Goal: Task Accomplishment & Management: Manage account settings

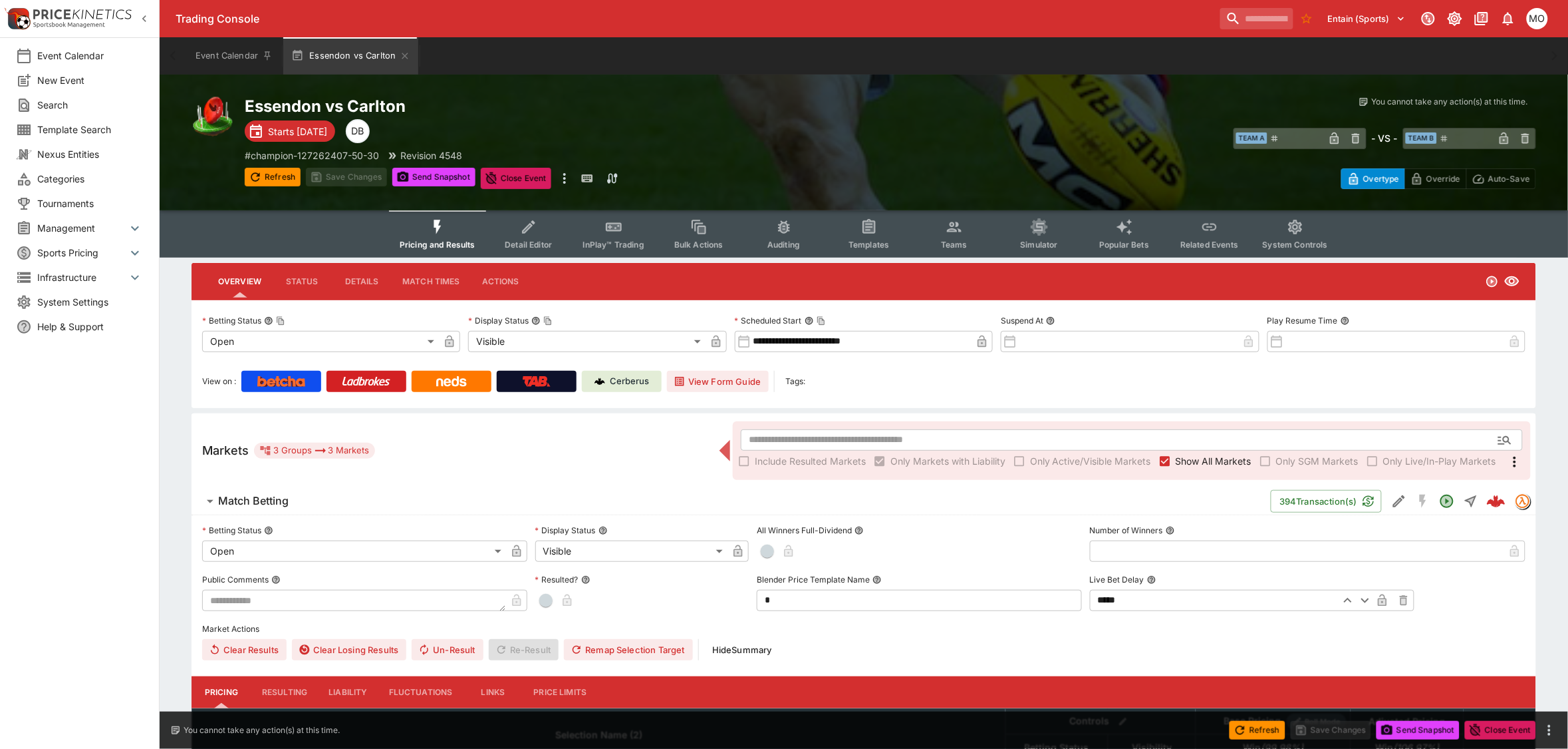
click at [880, 231] on button "Templates" at bounding box center [869, 233] width 85 height 47
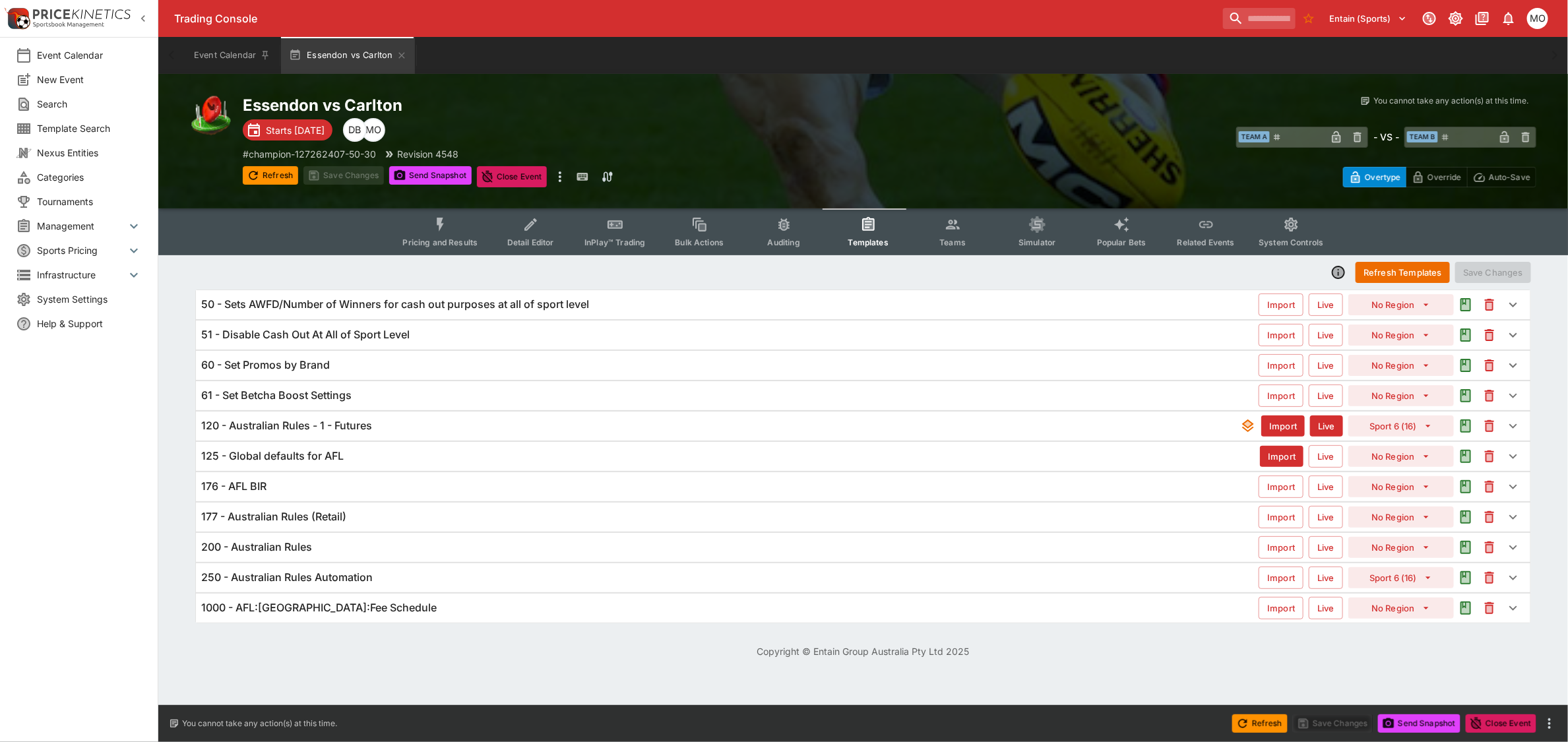
click at [282, 423] on h6 "120 - Australian Rules - 1 - Futures" at bounding box center [286, 425] width 171 height 14
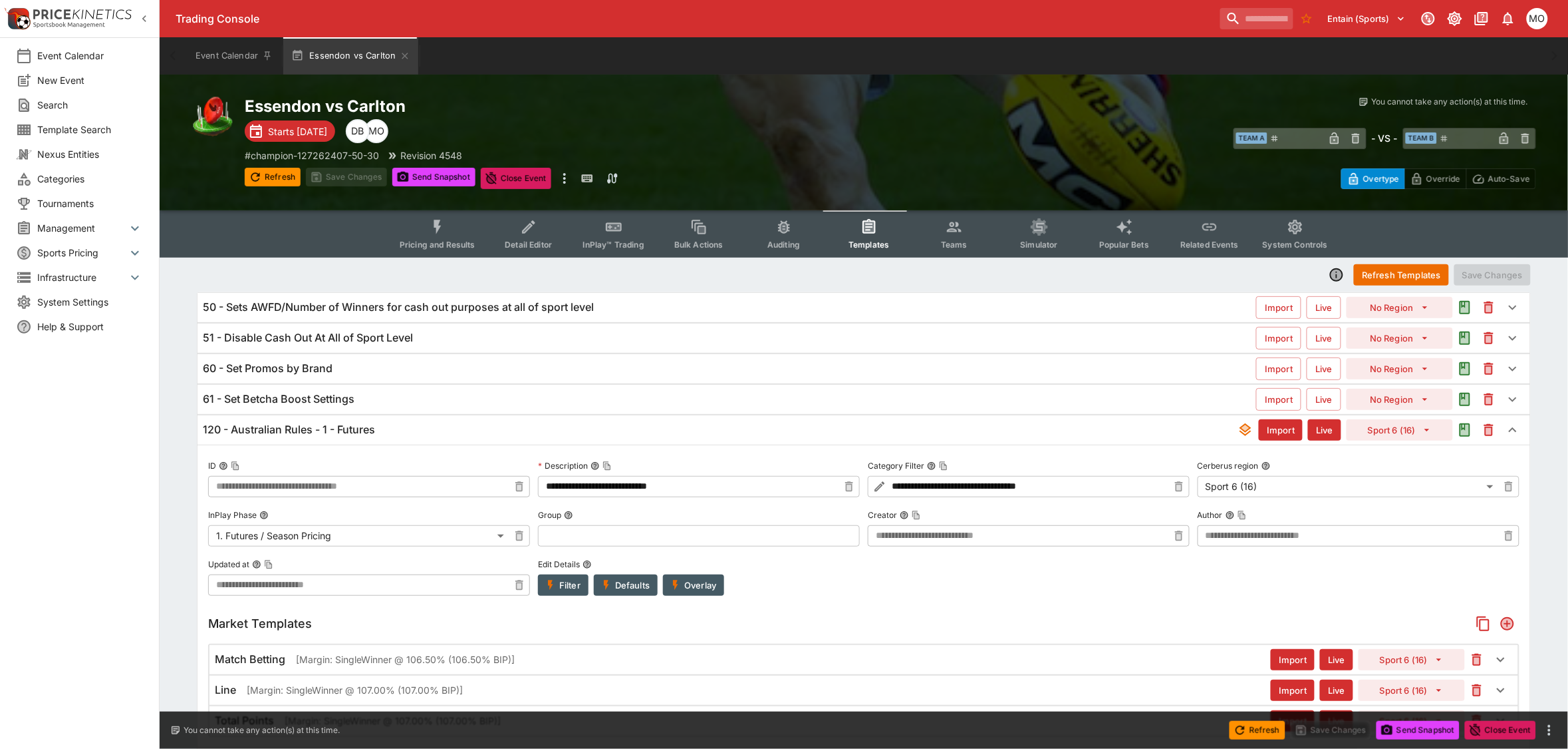
type input "**********"
click at [308, 427] on h6 "120 - Australian Rules - 1 - Futures" at bounding box center [288, 429] width 172 height 14
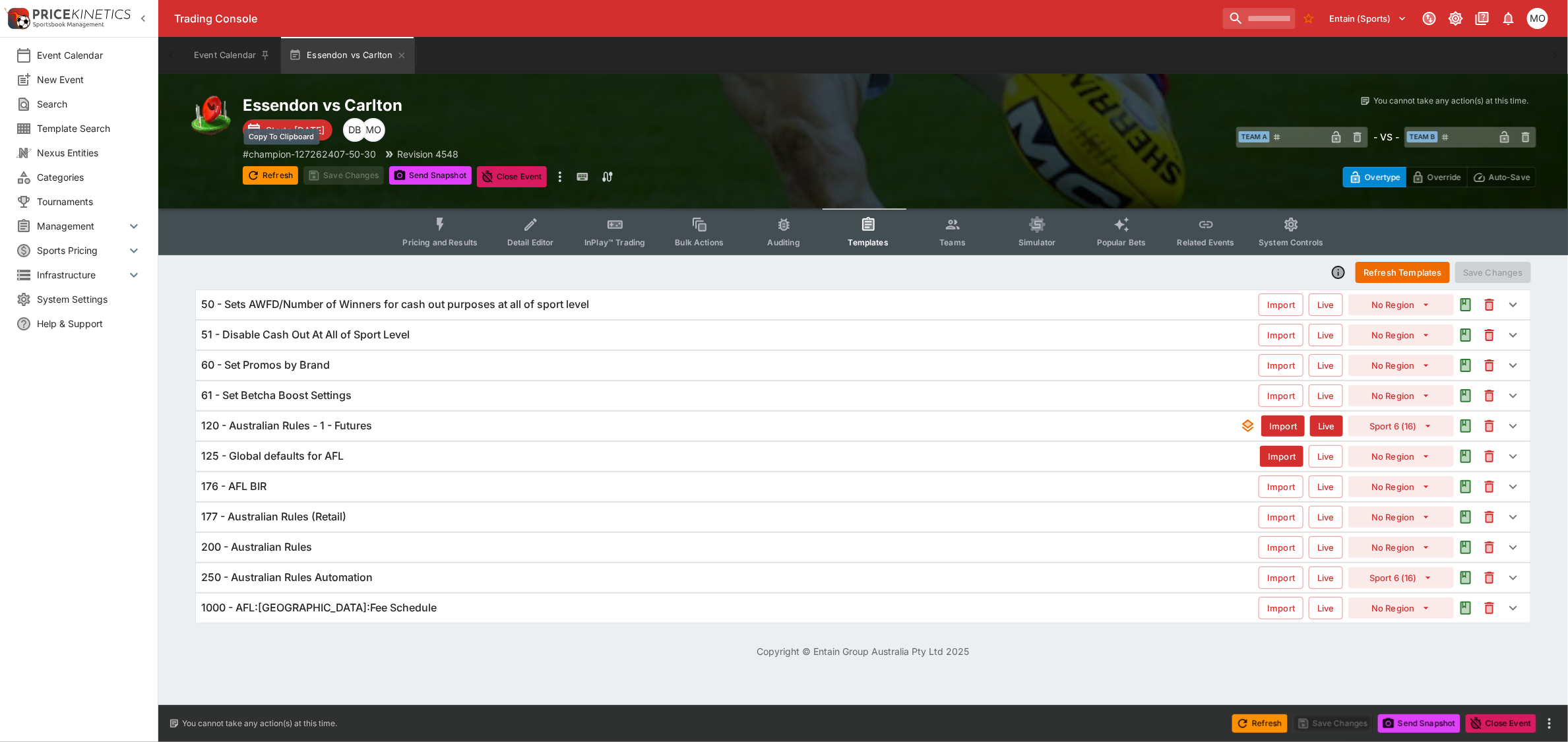
click at [334, 147] on p "# champion-127262407-50-30" at bounding box center [310, 153] width 133 height 14
click at [295, 426] on h6 "120 - Australian Rules - 1 - Futures" at bounding box center [286, 425] width 171 height 14
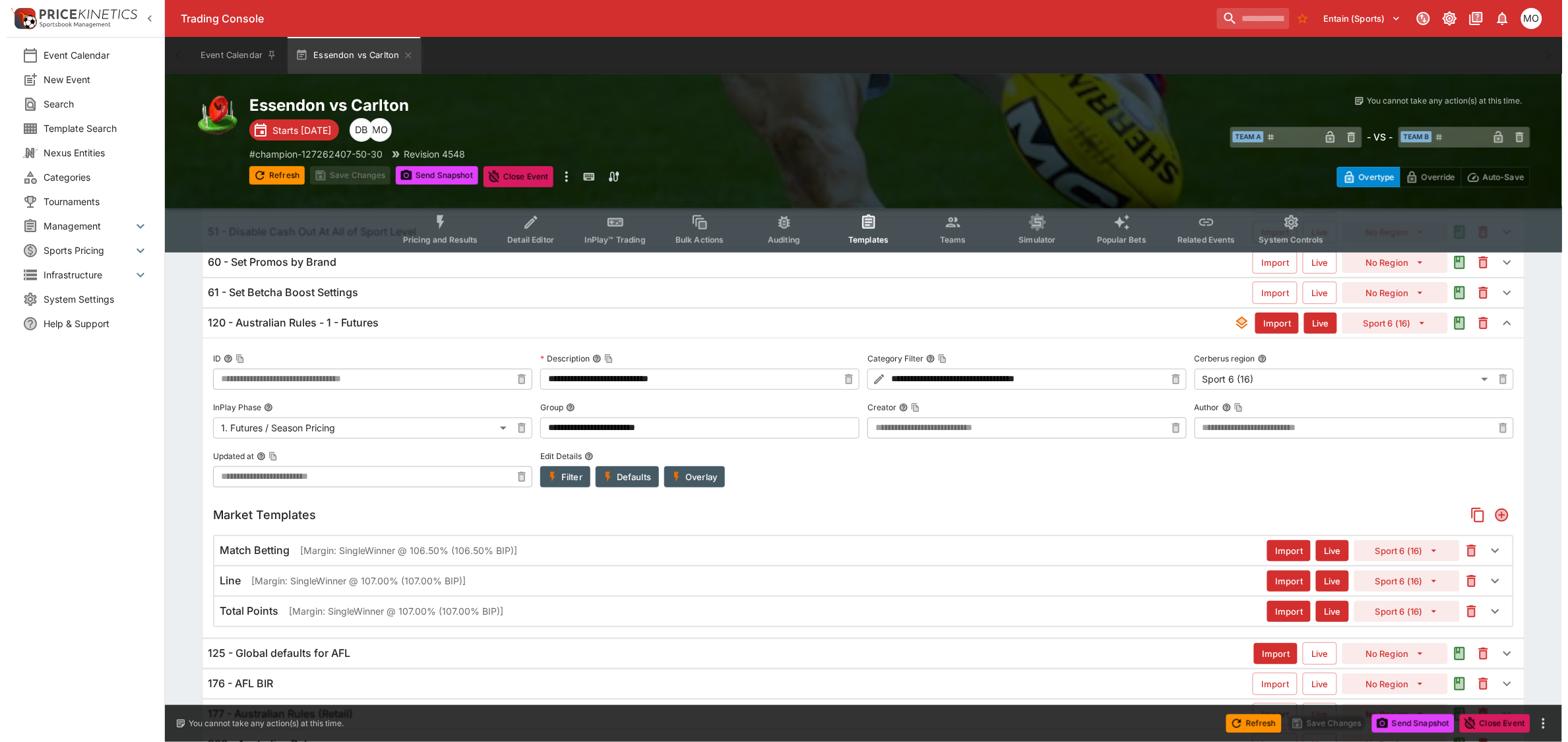
scroll to position [165, 0]
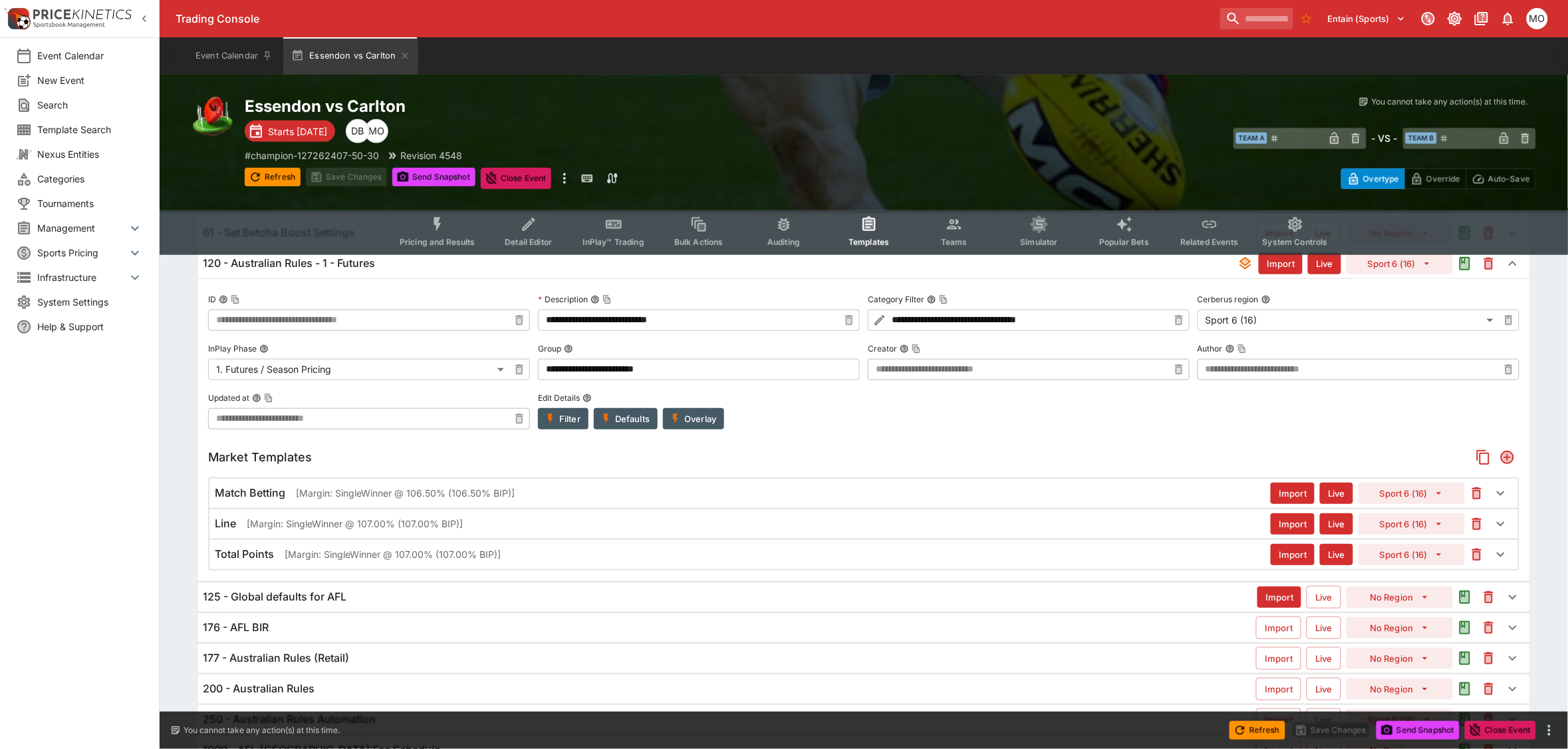
click at [683, 419] on button "Overlay" at bounding box center [693, 418] width 61 height 21
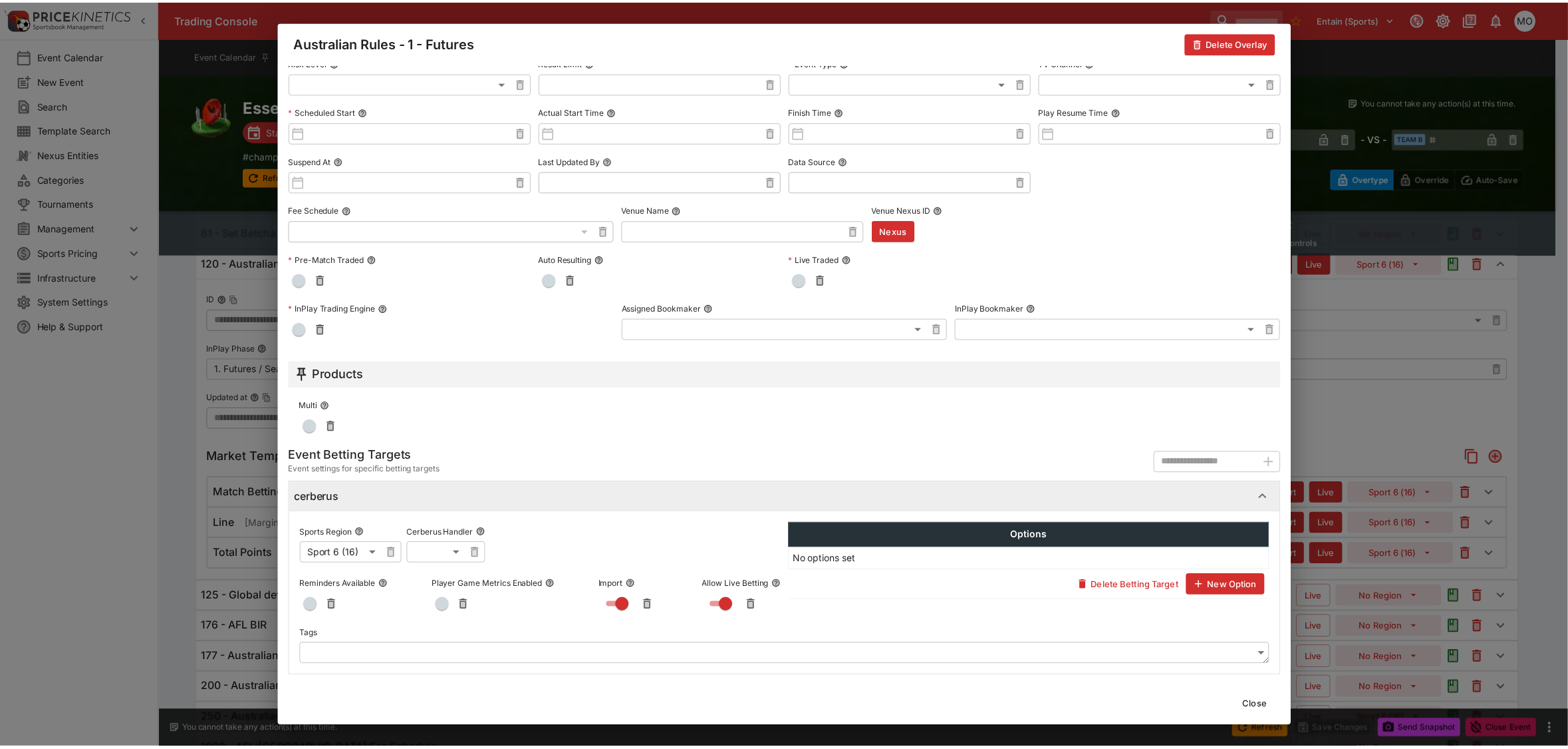
scroll to position [347, 0]
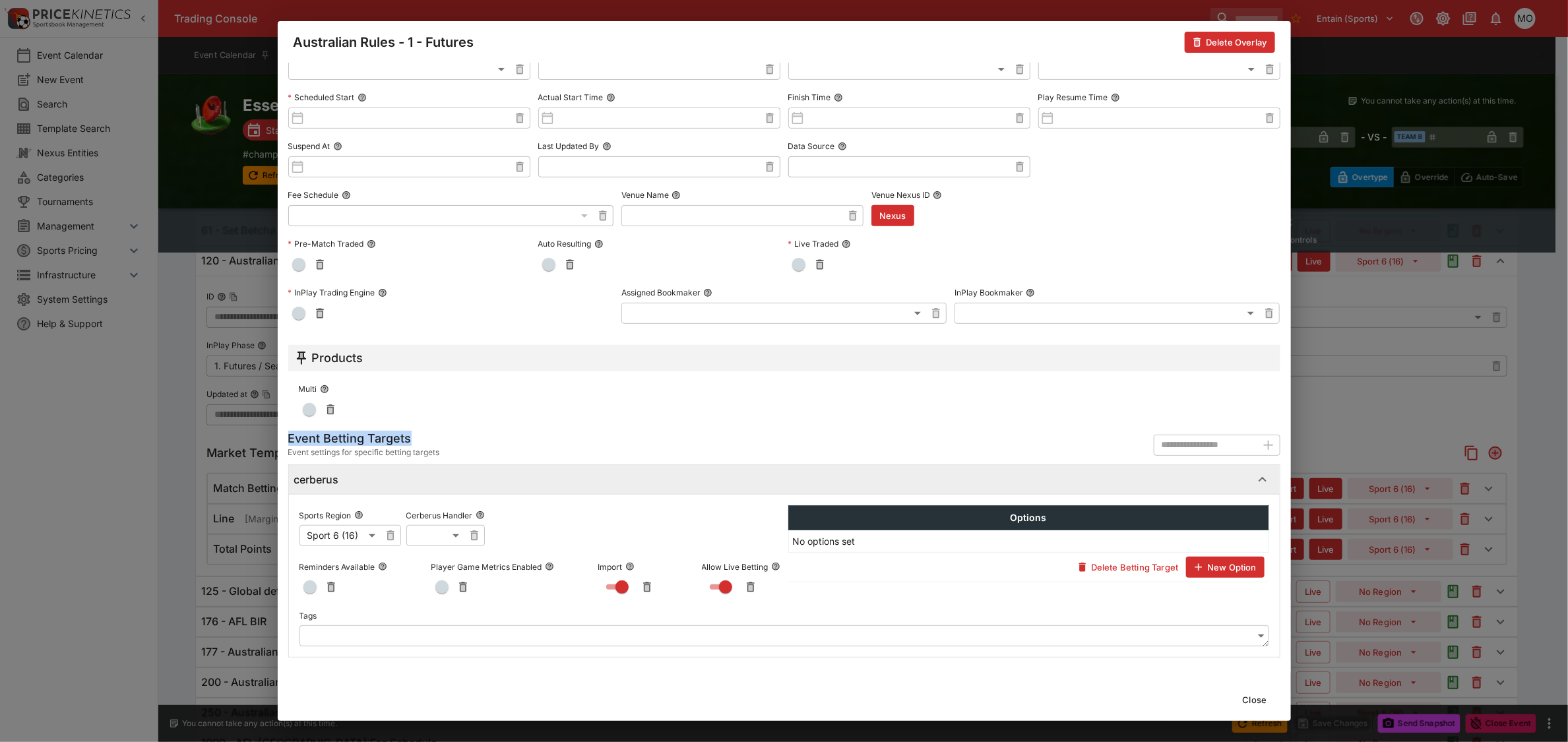
drag, startPoint x: 290, startPoint y: 431, endPoint x: 407, endPoint y: 434, distance: 117.0
click at [407, 434] on h5 "Event Betting Targets" at bounding box center [364, 438] width 152 height 16
copy h5 "Event Betting Targets"
click at [1251, 700] on button "Close" at bounding box center [1255, 699] width 40 height 21
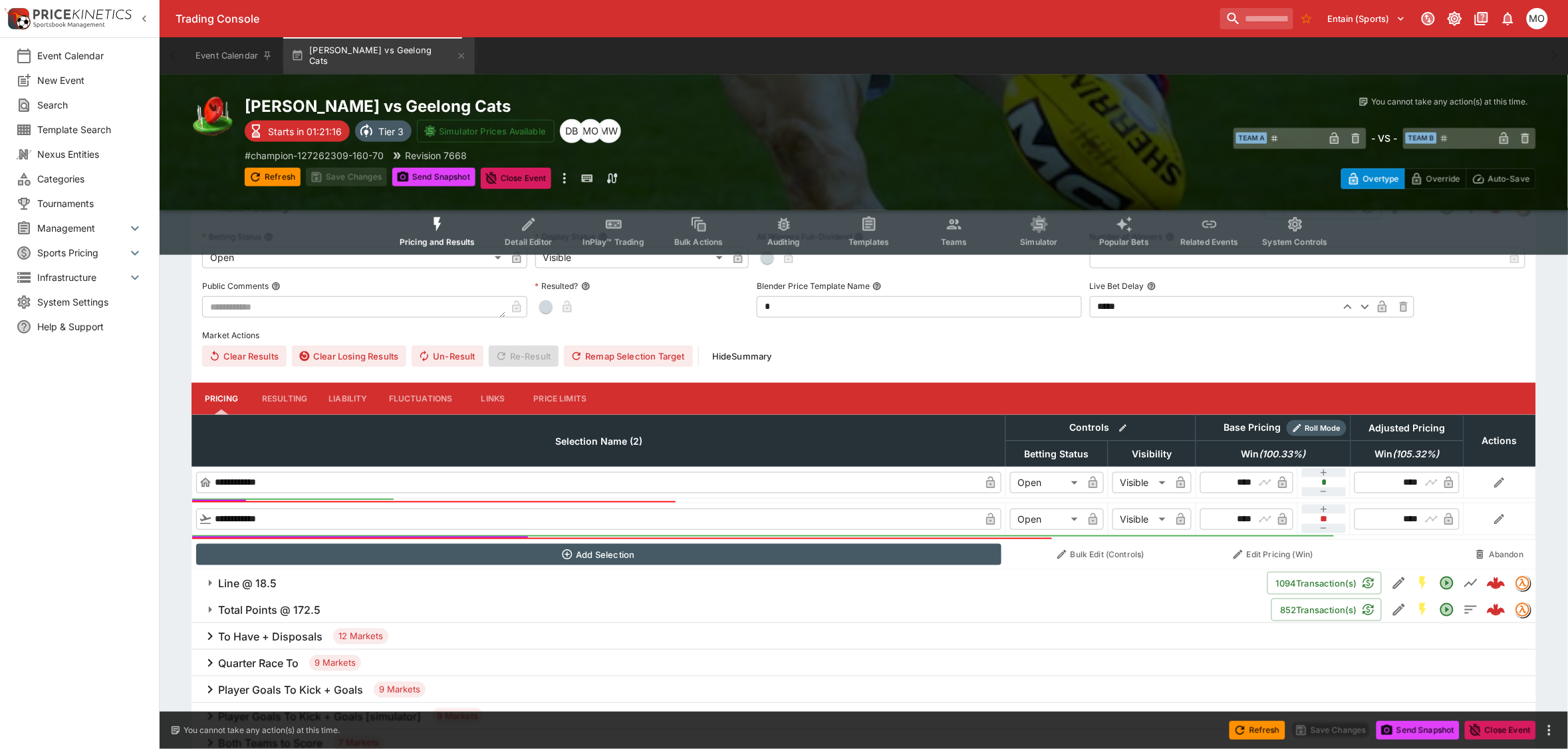
scroll to position [333, 0]
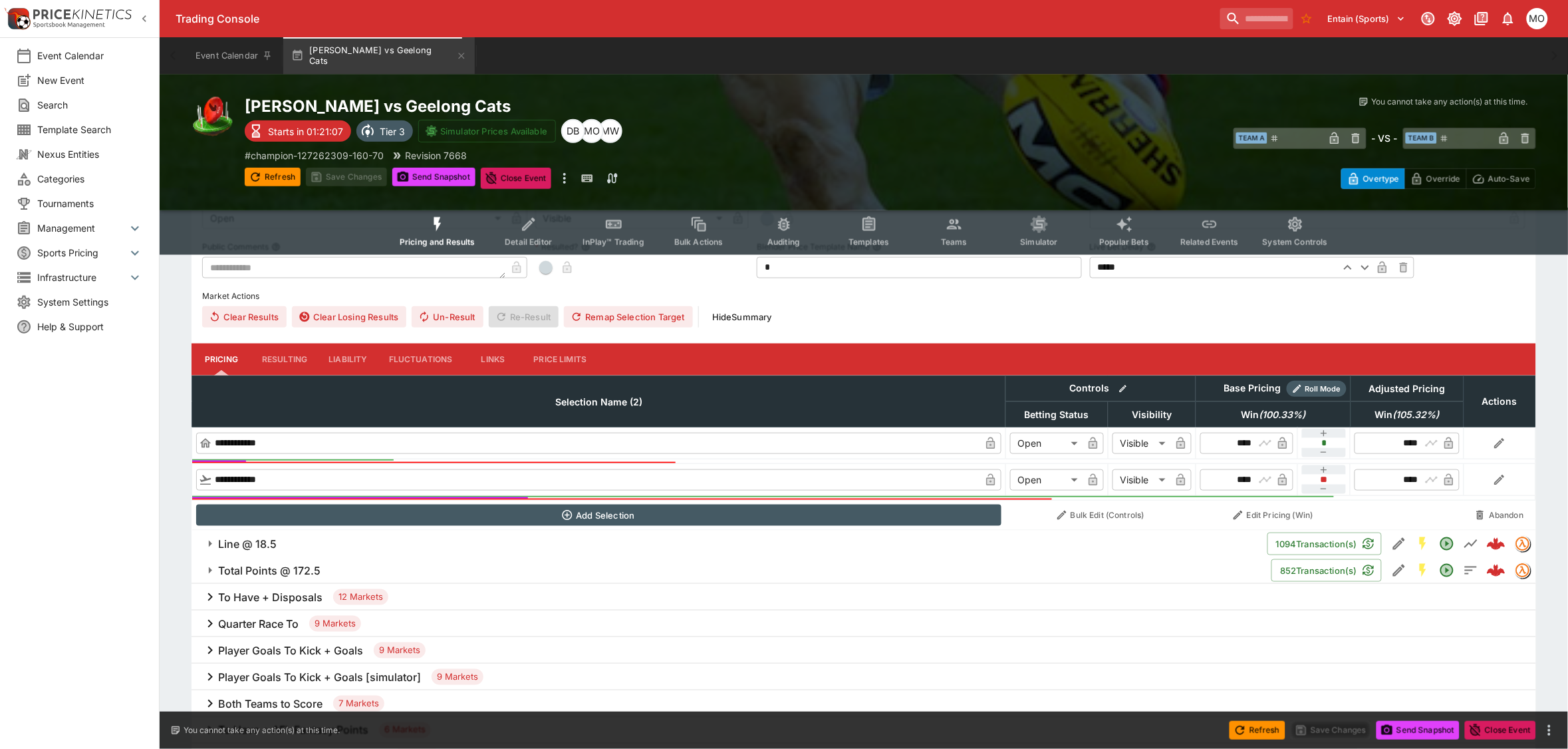
click at [283, 569] on h6 "Total Points @ 172.5" at bounding box center [269, 570] width 102 height 14
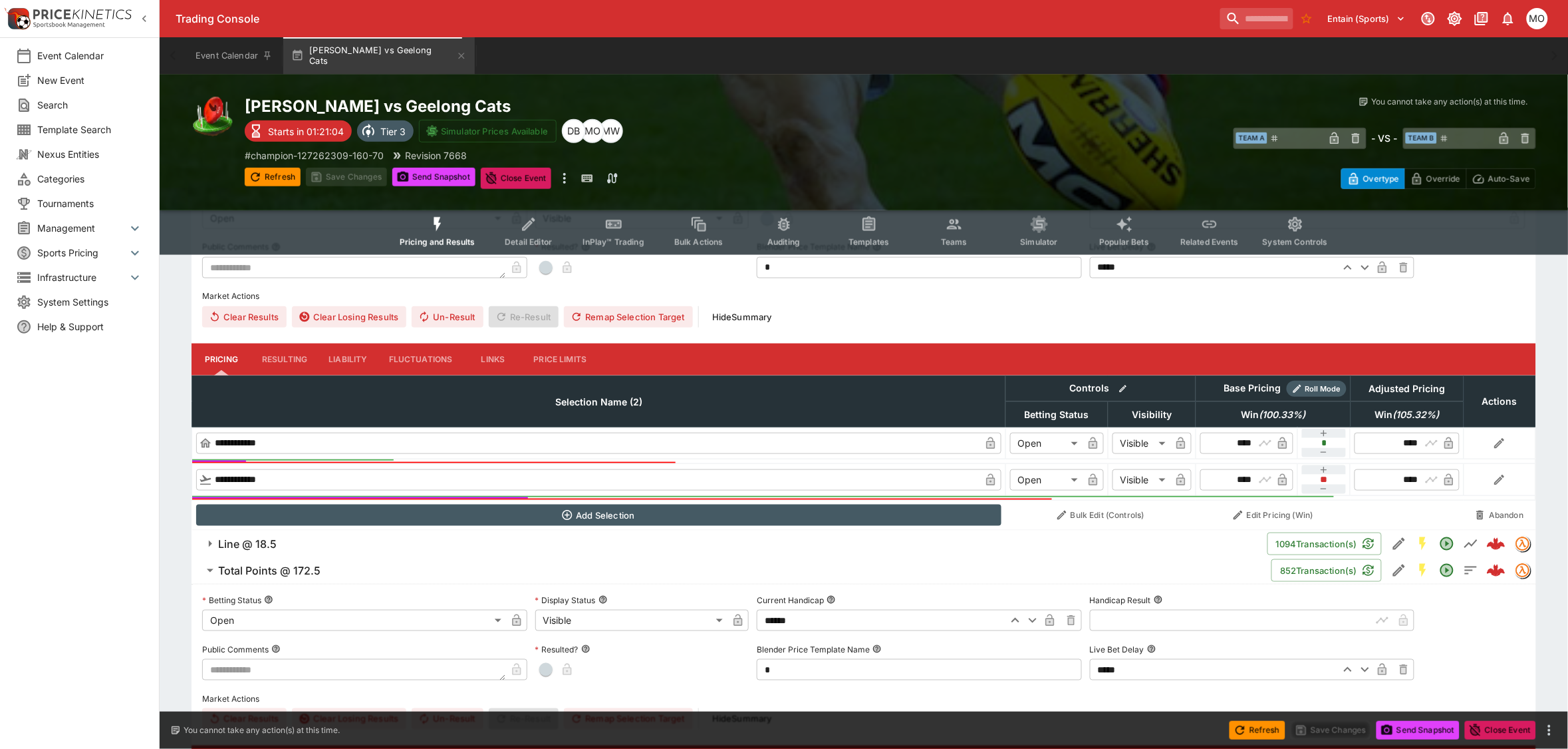
click at [1012, 623] on icon "button" at bounding box center [1015, 619] width 16 height 16
type input "******"
click at [1307, 727] on button "Save Changes" at bounding box center [1331, 730] width 81 height 18
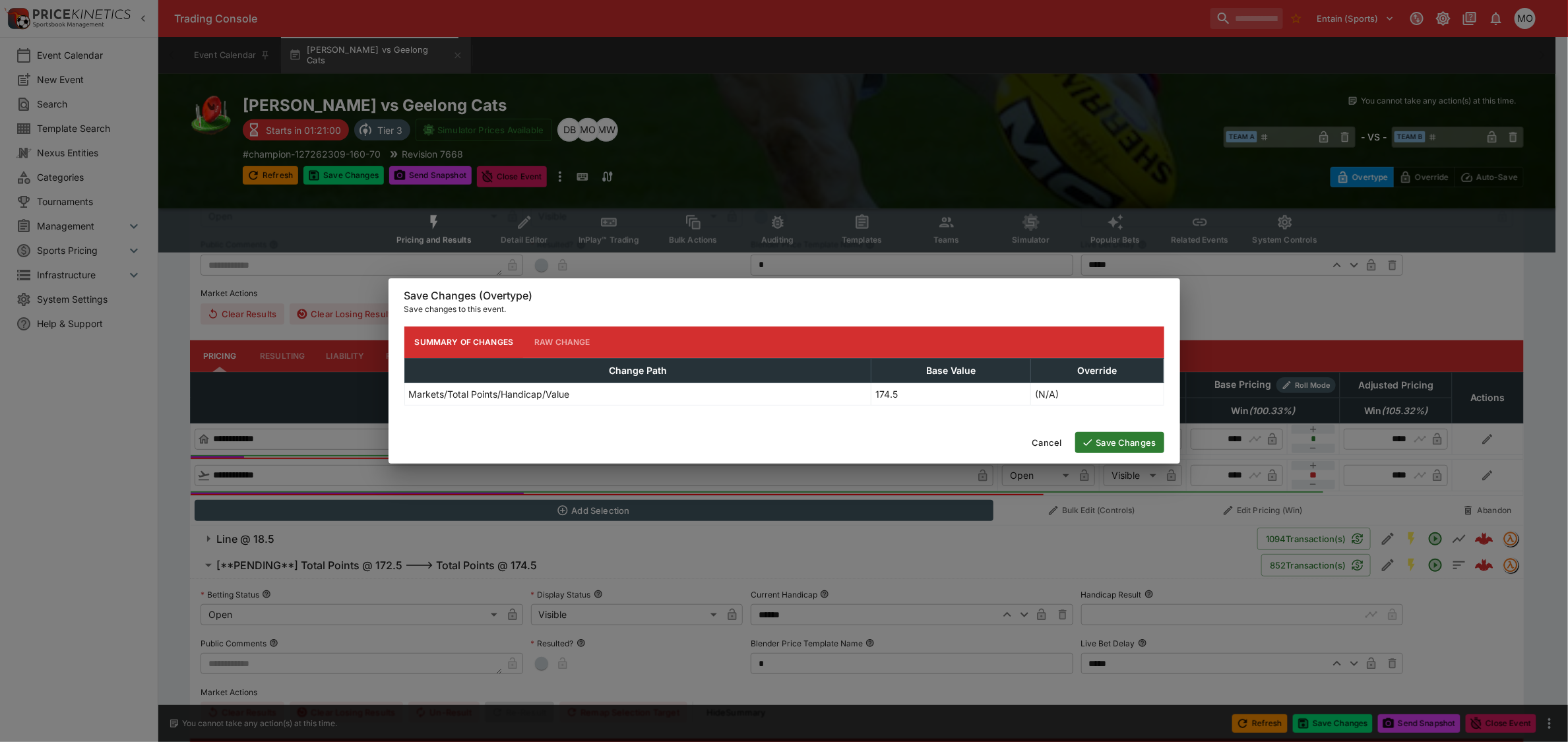
click at [1093, 433] on button "Save Changes" at bounding box center [1120, 442] width 89 height 21
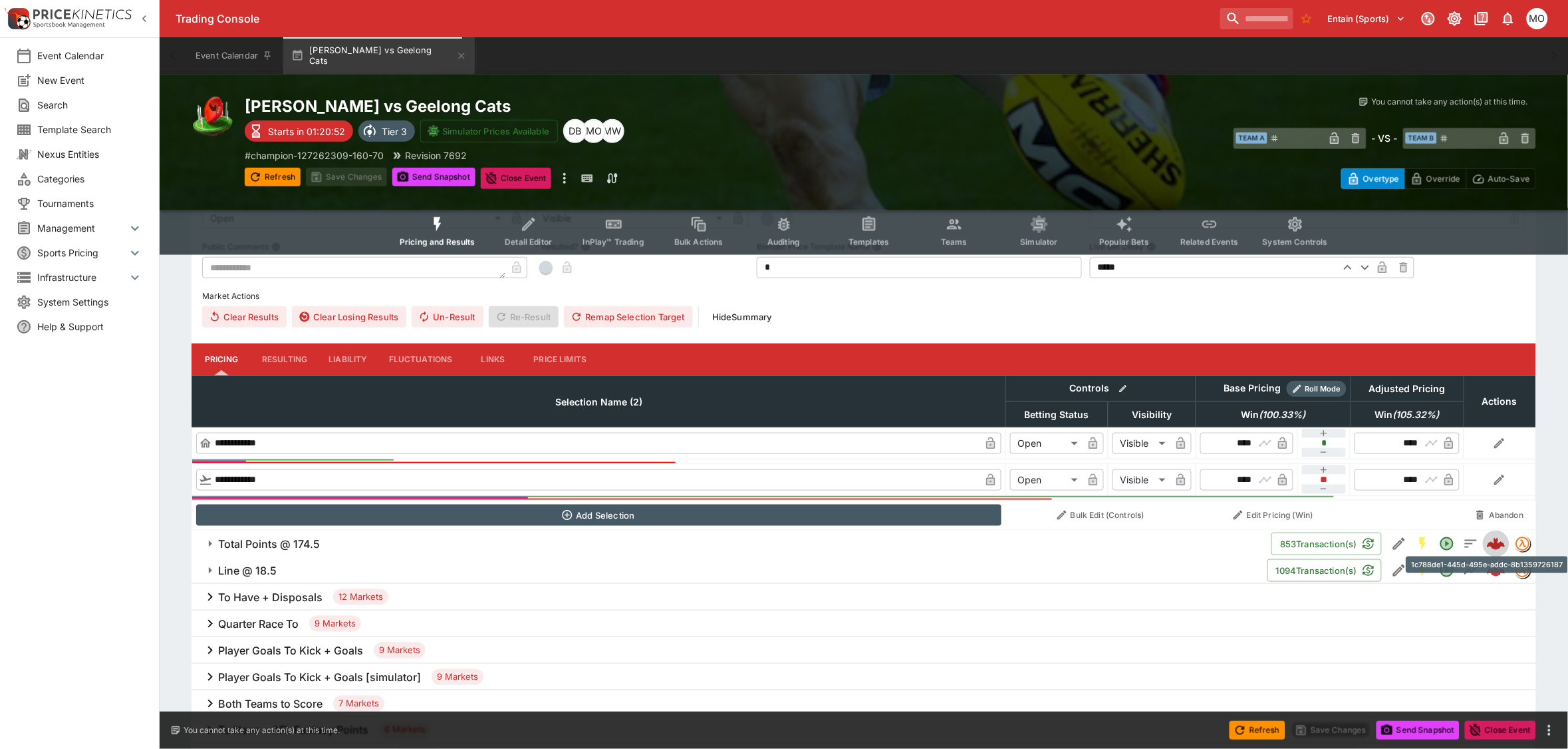
click at [1500, 537] on img "1c788de1-445d-495e-addc-8b1359726187" at bounding box center [1496, 544] width 18 height 18
